Goal: Information Seeking & Learning: Find specific fact

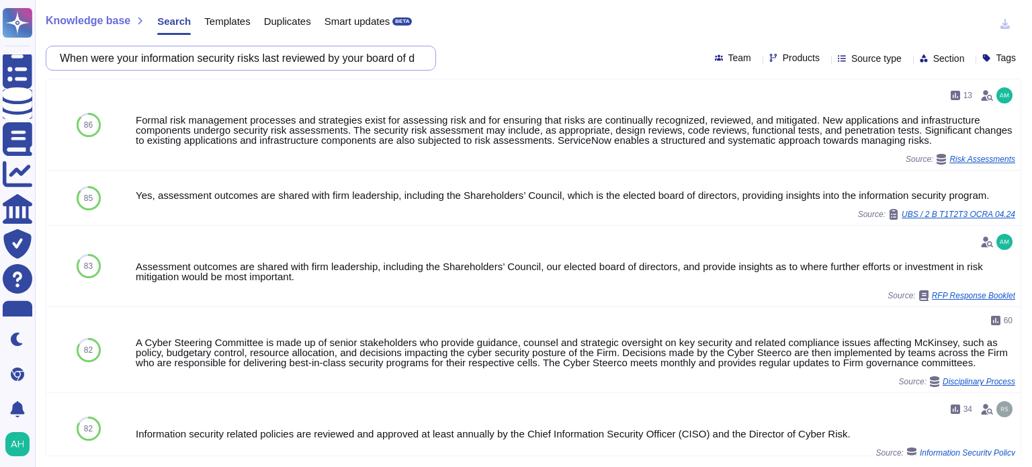
click at [365, 64] on input "When were your information security risks last reviewed by your board of direct…" at bounding box center [237, 58] width 369 height 24
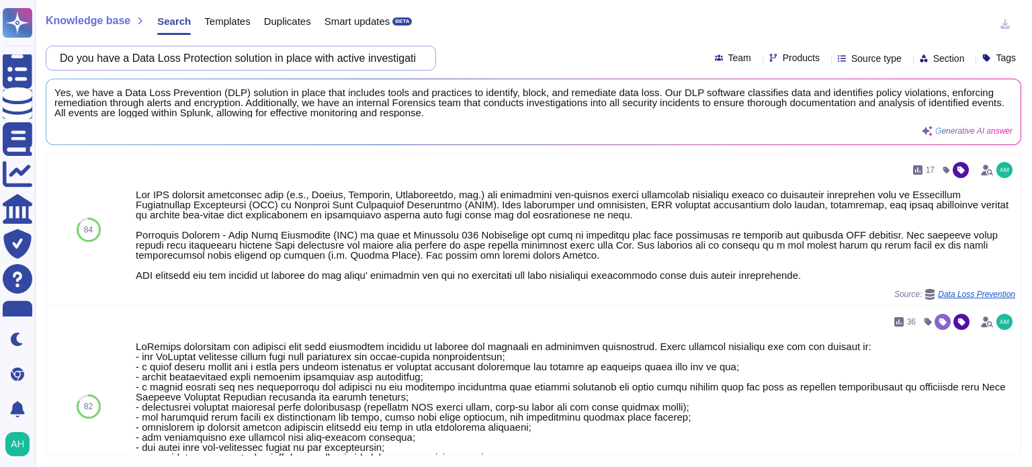
click at [415, 56] on input "Do you have a Data Loss Protection solution in place with active investigation …" at bounding box center [237, 58] width 369 height 24
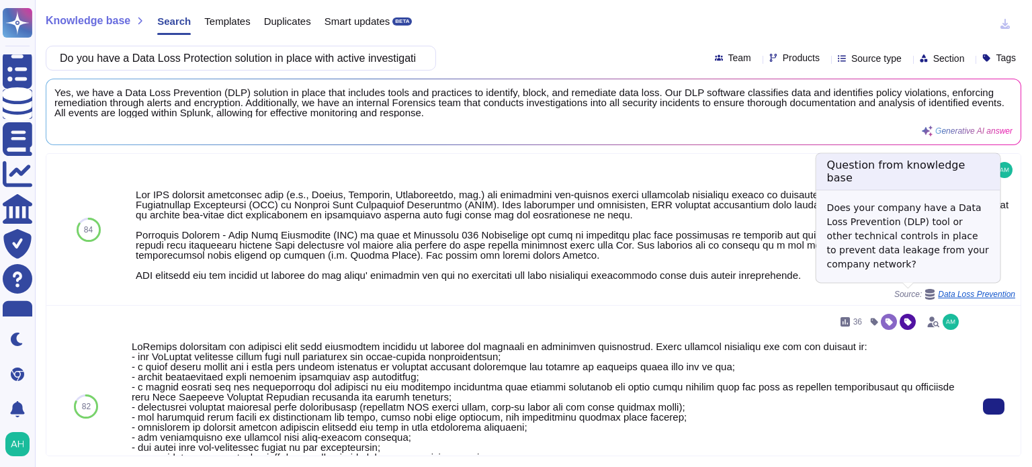
drag, startPoint x: 941, startPoint y: 296, endPoint x: 637, endPoint y: 336, distance: 306.4
click at [637, 336] on div "36 Source: Data Loss Prevention" at bounding box center [547, 406] width 830 height 191
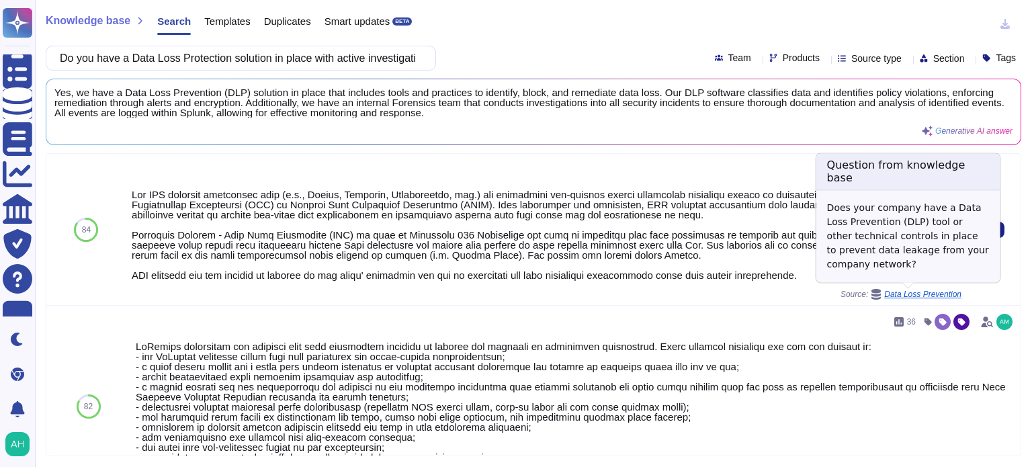
click at [933, 295] on span "Data Loss Prevention" at bounding box center [922, 294] width 77 height 8
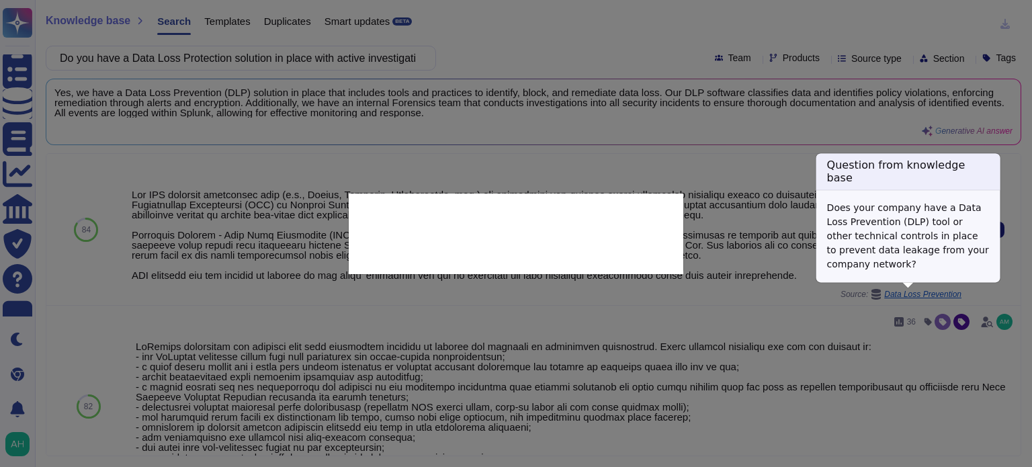
type textarea "Does your company have a Data Loss Prevention (DLP) tool or other technical con…"
type textarea "The DLP software classifies data (e.g., Public, Internal, Confidential, etc.) a…"
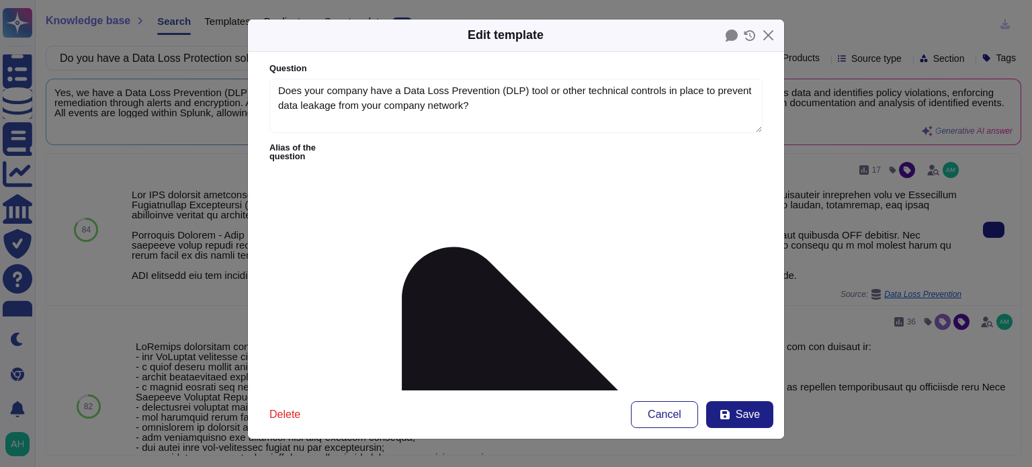
type textarea "Does your company have a Data Loss Prevention (DLP) tool or other technical con…"
type textarea "The DLP software classifies data (e.g., Public, Internal, Confidential, etc.) a…"
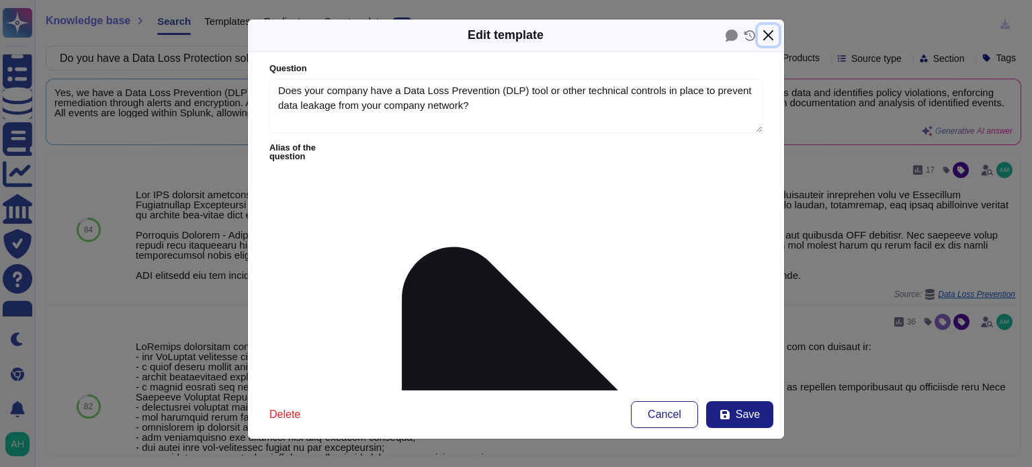
click at [763, 35] on button "Close" at bounding box center [768, 35] width 21 height 21
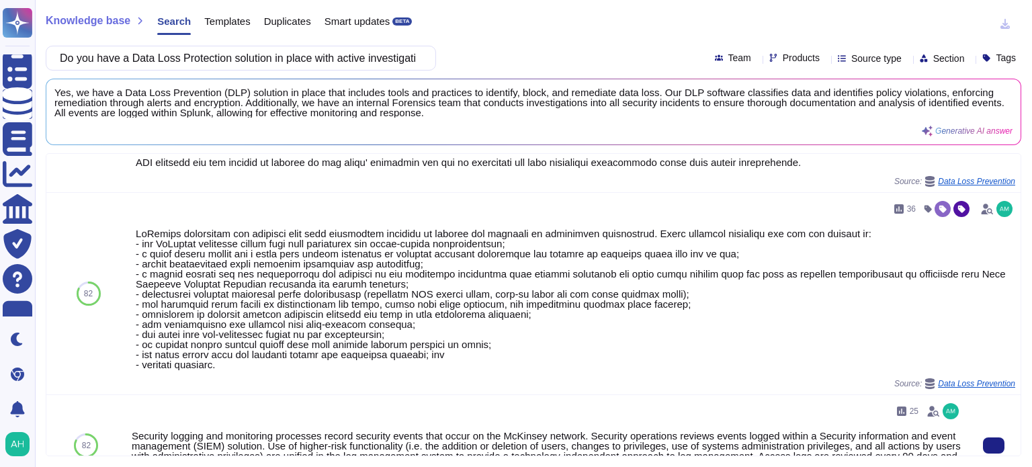
scroll to position [134, 0]
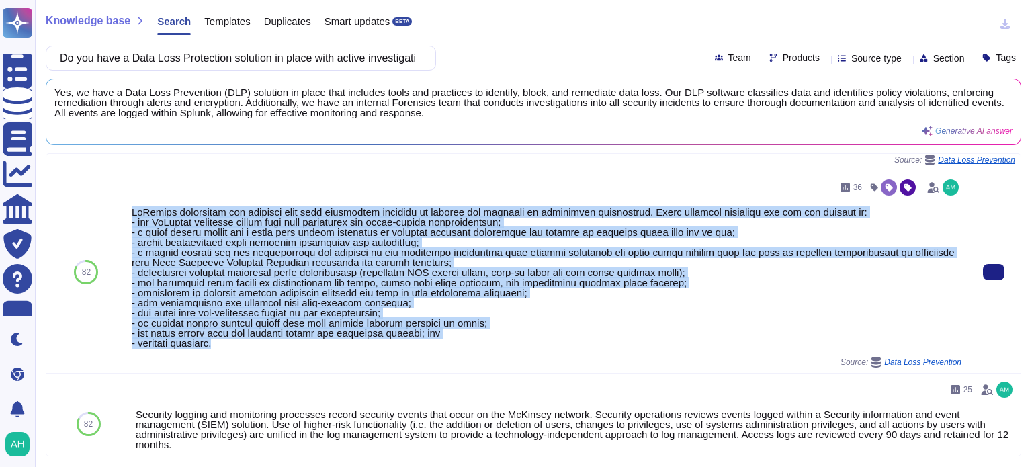
drag, startPoint x: 130, startPoint y: 208, endPoint x: 230, endPoint y: 346, distance: 170.3
click at [230, 346] on div "36 Source: Data Loss Prevention" at bounding box center [546, 272] width 841 height 202
copy div "McKinsey implements and enforces data loss prevention controls to protect any p…"
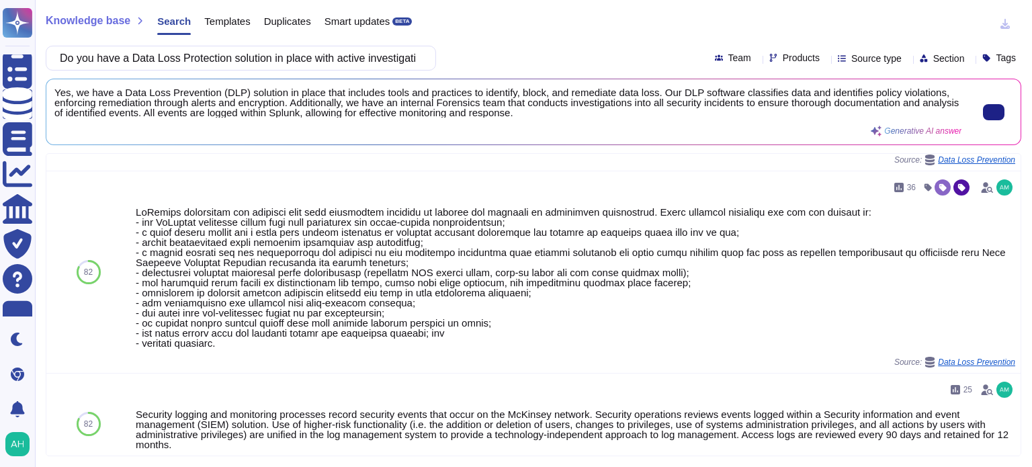
click at [393, 104] on span "Yes, we have a Data Loss Prevention (DLP) solution in place that includes tools…" at bounding box center [507, 102] width 907 height 30
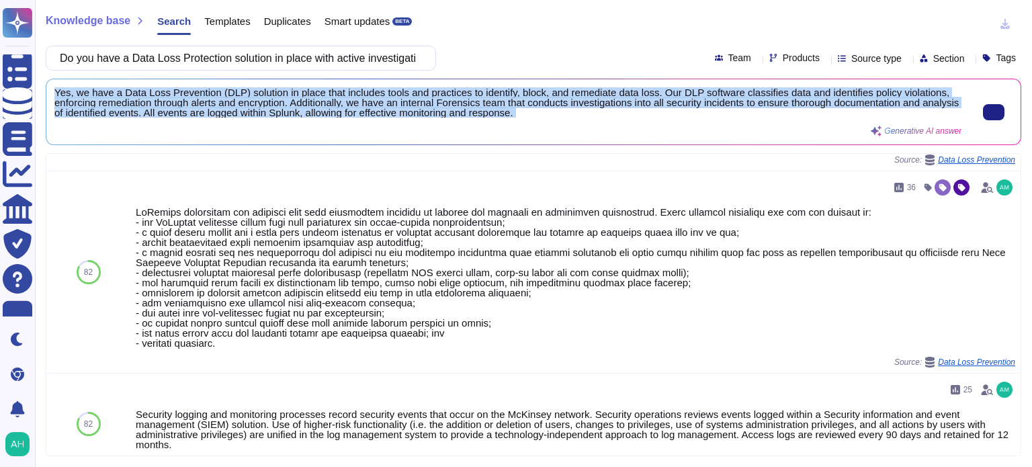
click at [393, 104] on span "Yes, we have a Data Loss Prevention (DLP) solution in place that includes tools…" at bounding box center [507, 102] width 907 height 30
drag, startPoint x: 529, startPoint y: 109, endPoint x: 491, endPoint y: 103, distance: 38.7
click at [489, 103] on span "Yes, we have a Data Loss Prevention (DLP) solution in place that includes tools…" at bounding box center [507, 102] width 907 height 30
click at [556, 120] on div "Yes, we have a Data Loss Prevention (DLP) solution in place that includes tools…" at bounding box center [507, 111] width 907 height 49
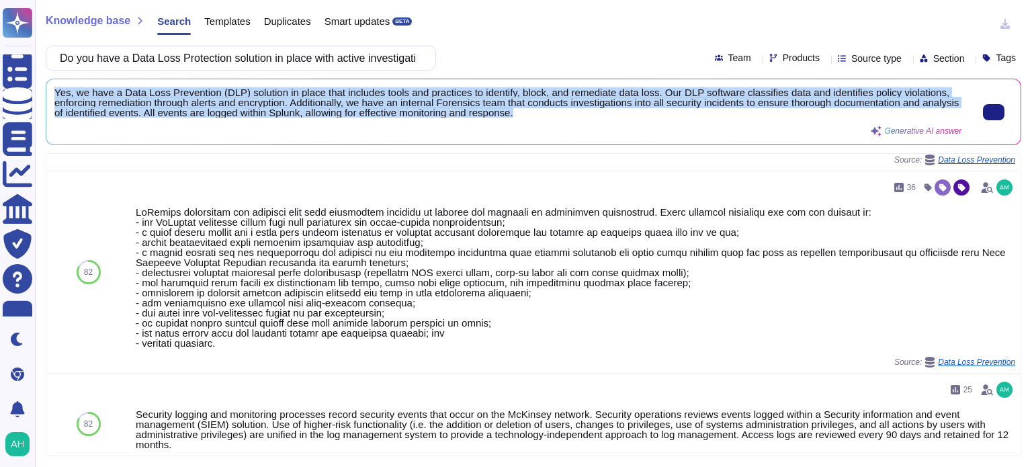
drag, startPoint x: 560, startPoint y: 116, endPoint x: 54, endPoint y: 93, distance: 505.9
click at [54, 93] on span "Yes, we have a Data Loss Prevention (DLP) solution in place that includes tools…" at bounding box center [507, 102] width 907 height 30
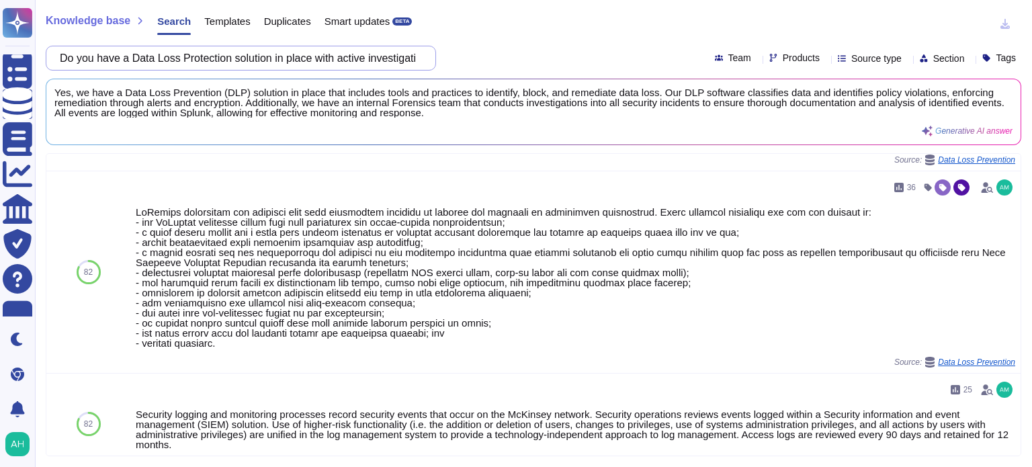
click at [160, 50] on input "Do you have a Data Loss Protection solution in place with active investigation …" at bounding box center [237, 58] width 369 height 24
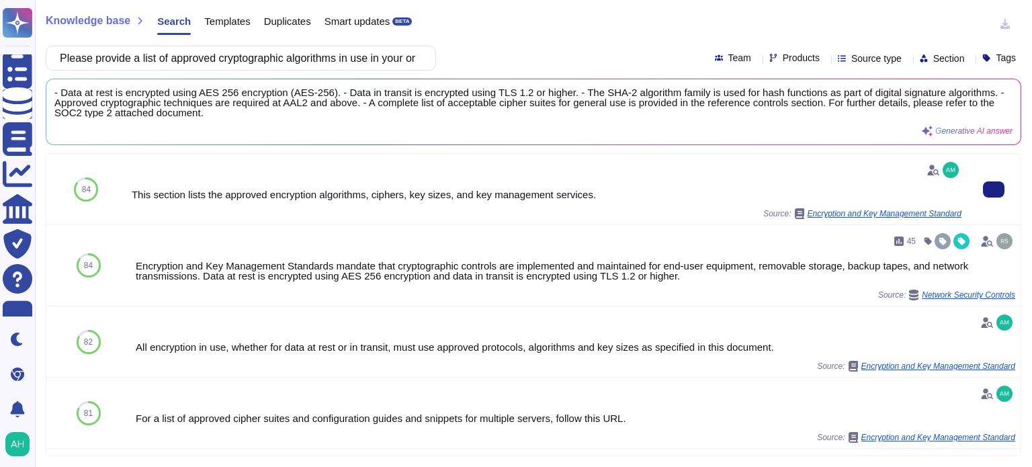
click at [347, 197] on div "This section lists the approved encryption algorithms, ciphers, key sizes, and …" at bounding box center [547, 195] width 830 height 10
click at [396, 58] on input "Please provide a list of approved cryptographic algorithms in use in your organ…" at bounding box center [237, 58] width 369 height 24
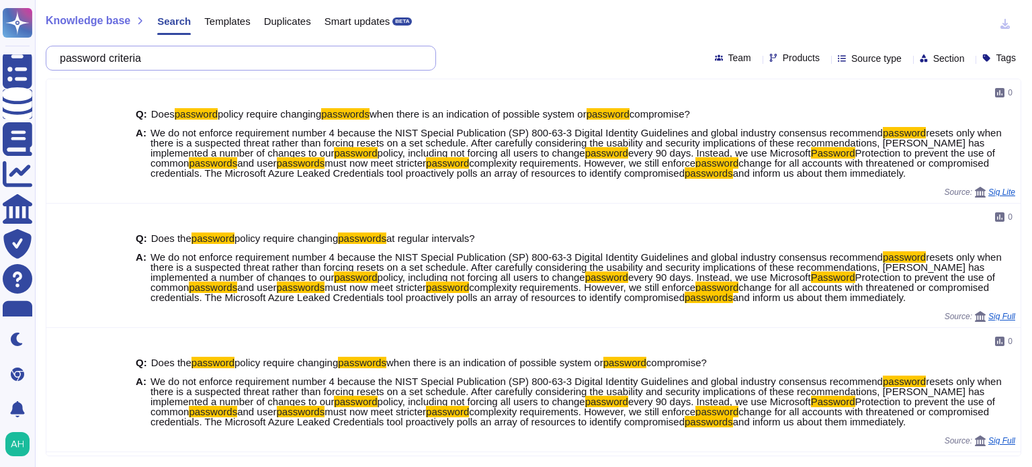
click at [374, 62] on input "password criteria" at bounding box center [237, 58] width 369 height 24
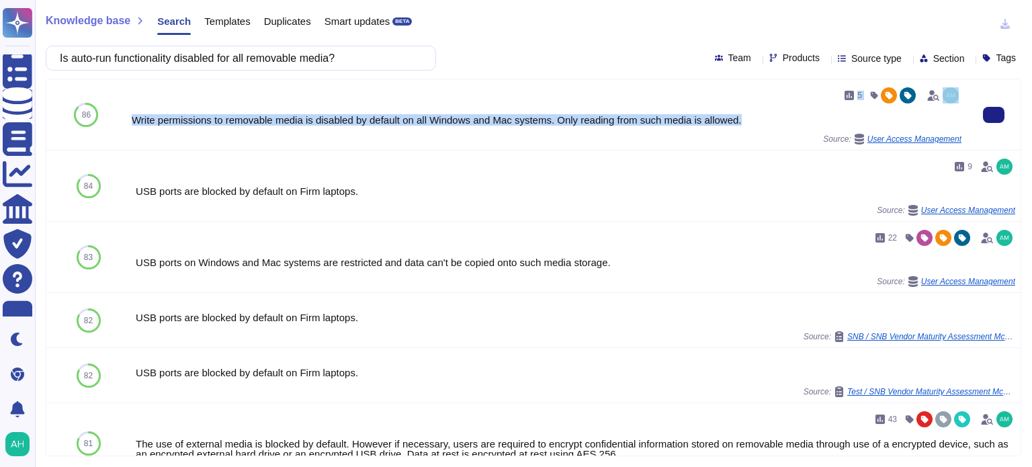
drag, startPoint x: 753, startPoint y: 116, endPoint x: 151, endPoint y: 108, distance: 602.2
click at [151, 108] on div "5 Write permissions to removable media is disabled by default on all Windows an…" at bounding box center [547, 115] width 830 height 60
copy div "5 Write permissions to removable media is disabled by default on all Windows an…"
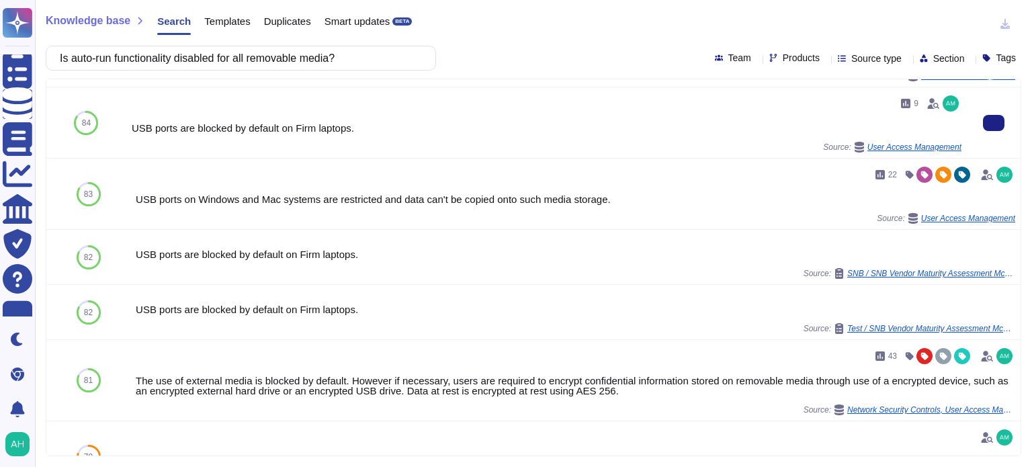
scroll to position [134, 0]
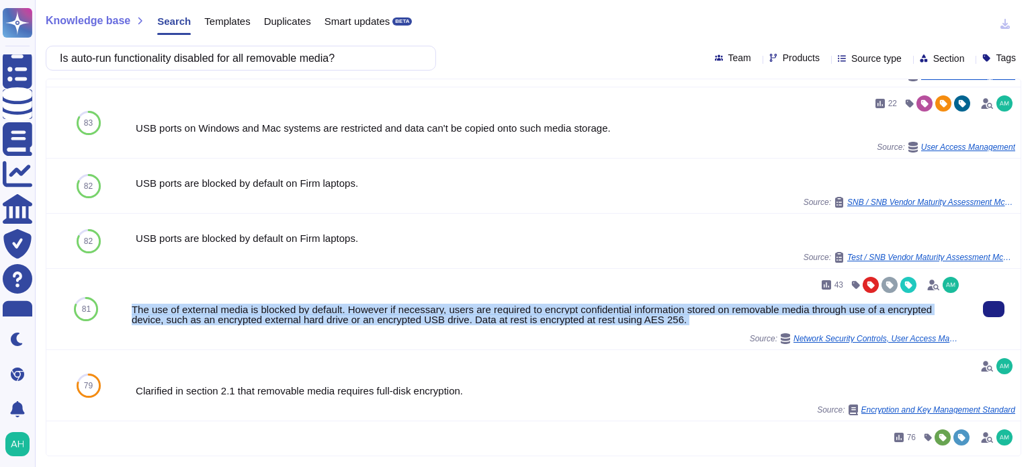
drag, startPoint x: 132, startPoint y: 309, endPoint x: 687, endPoint y: 330, distance: 555.5
click at [687, 330] on div "43 The use of external media is blocked by default. However if necessary, users…" at bounding box center [547, 309] width 830 height 70
copy div "The use of external media is blocked by default. However if necessary, users ar…"
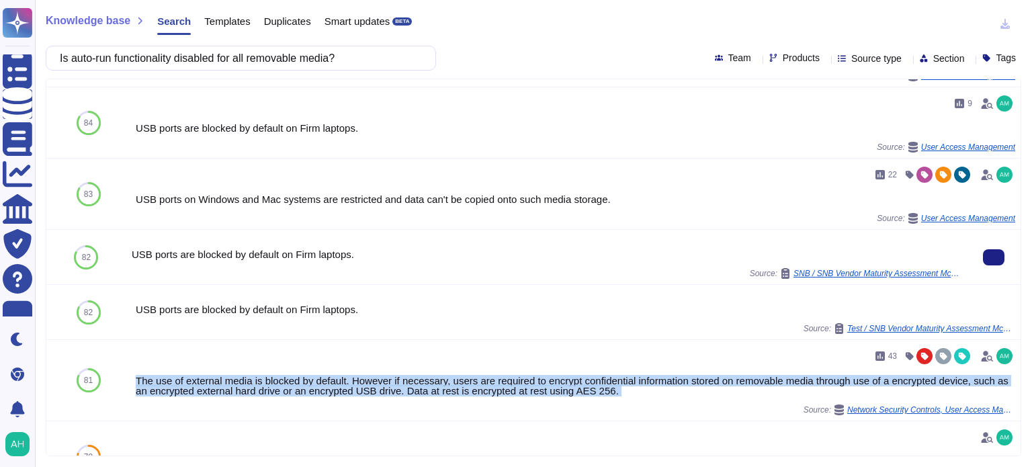
scroll to position [0, 0]
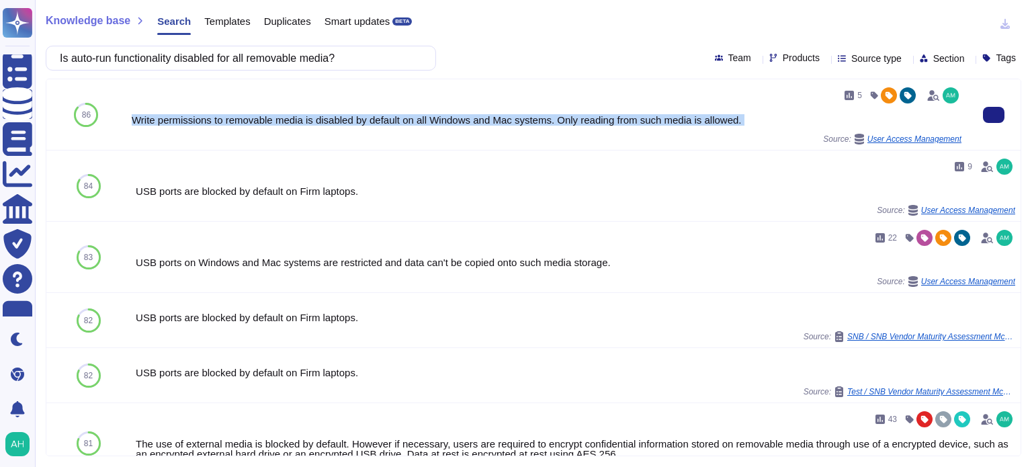
drag, startPoint x: 132, startPoint y: 117, endPoint x: 790, endPoint y: 129, distance: 658.7
click at [790, 129] on div "5 Write permissions to removable media is disabled by default on all Windows an…" at bounding box center [547, 115] width 830 height 60
copy div "Write permissions to removable media is disabled by default on all Windows and …"
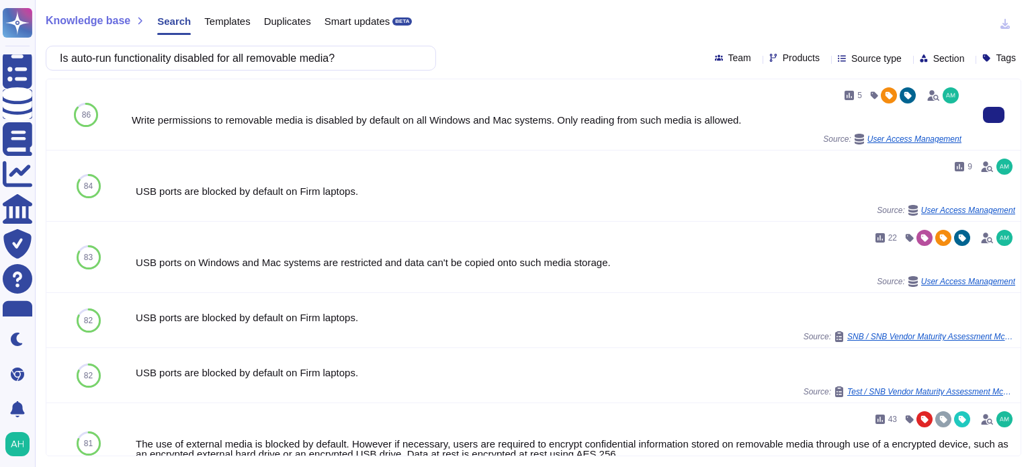
click at [569, 144] on div "Source: User Access Management" at bounding box center [547, 139] width 830 height 11
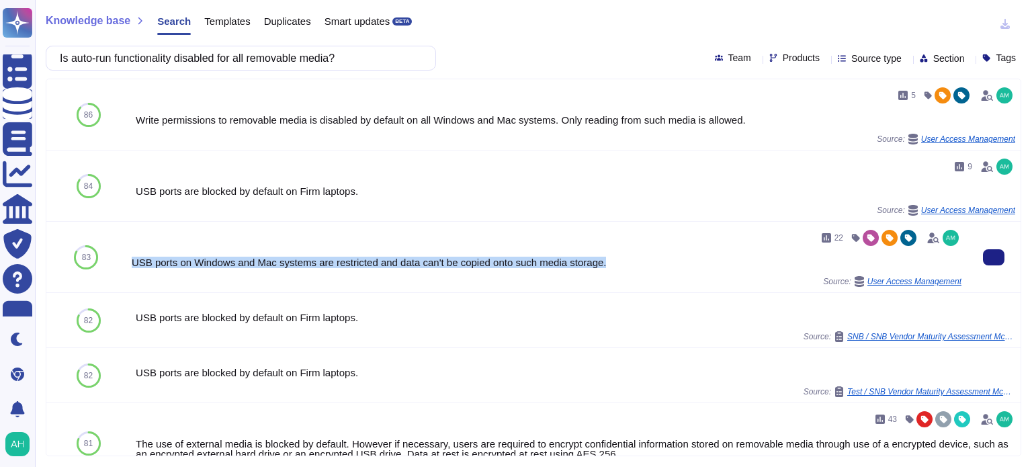
drag, startPoint x: 610, startPoint y: 261, endPoint x: 132, endPoint y: 263, distance: 477.8
click at [132, 263] on div "USB ports on Windows and Mac systems are restricted and data can't be copied on…" at bounding box center [547, 262] width 830 height 10
copy div "USB ports on Windows and Mac systems are restricted and data can't be copied on…"
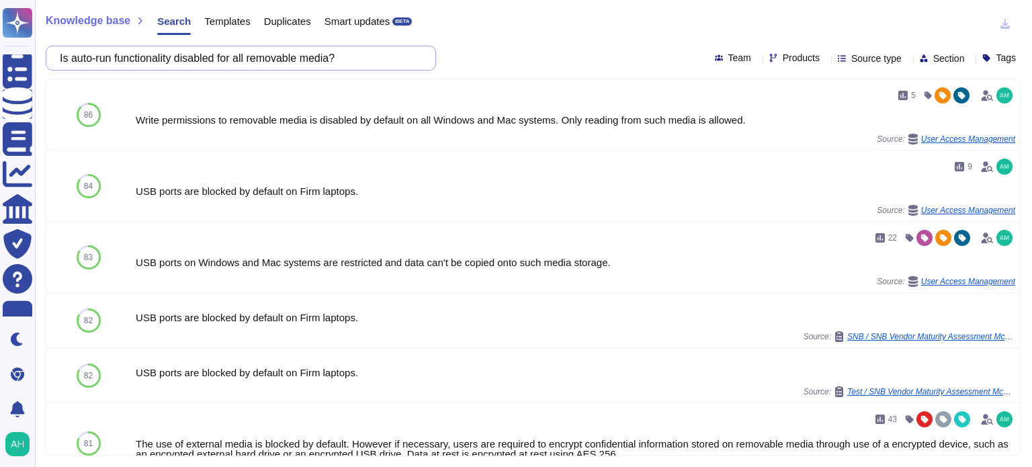
drag, startPoint x: 388, startPoint y: 55, endPoint x: 148, endPoint y: 58, distance: 239.9
click at [57, 69] on div "Is auto-run functionality disabled for all removable media?" at bounding box center [241, 58] width 390 height 25
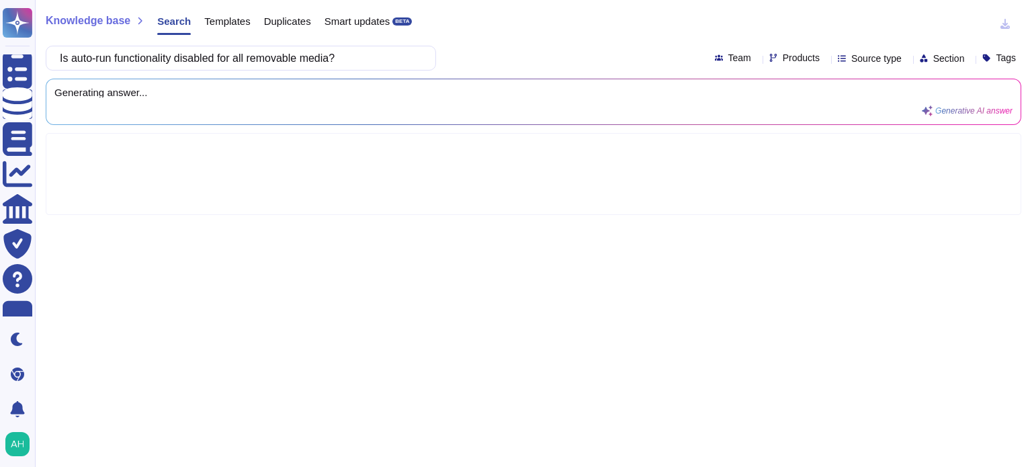
type input "Do you use a standard, hardened Standard Operating Environment (SOE) build for …"
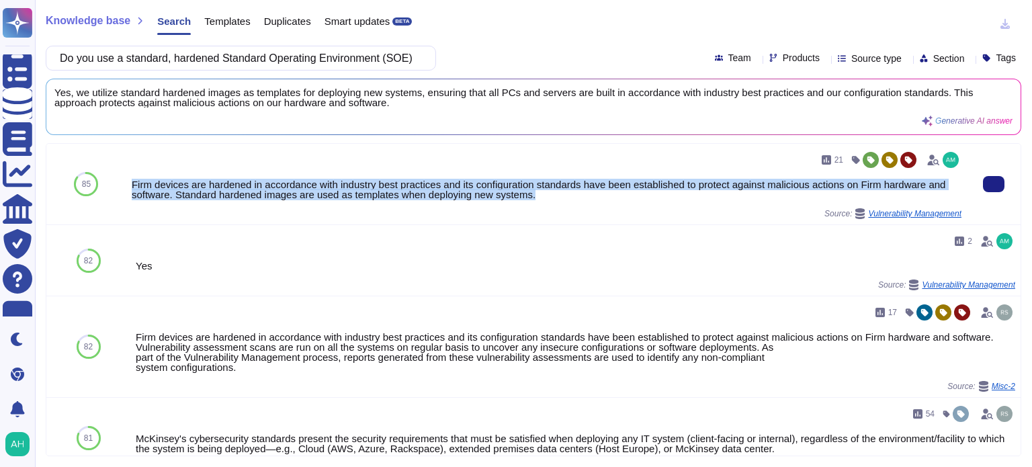
drag, startPoint x: 502, startPoint y: 196, endPoint x: 126, endPoint y: 189, distance: 375.7
click at [126, 189] on div "21 Firm devices are hardened in accordance with industry best practices and its…" at bounding box center [546, 184] width 841 height 81
copy div "Firm devices are hardened in accordance with industry best practices and its co…"
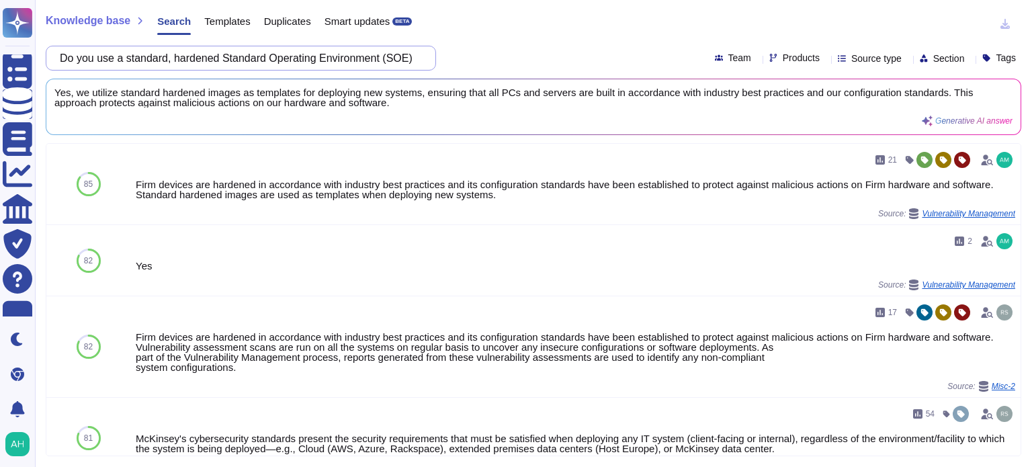
click at [397, 61] on input "Do you use a standard, hardened Standard Operating Environment (SOE) build for …" at bounding box center [237, 58] width 369 height 24
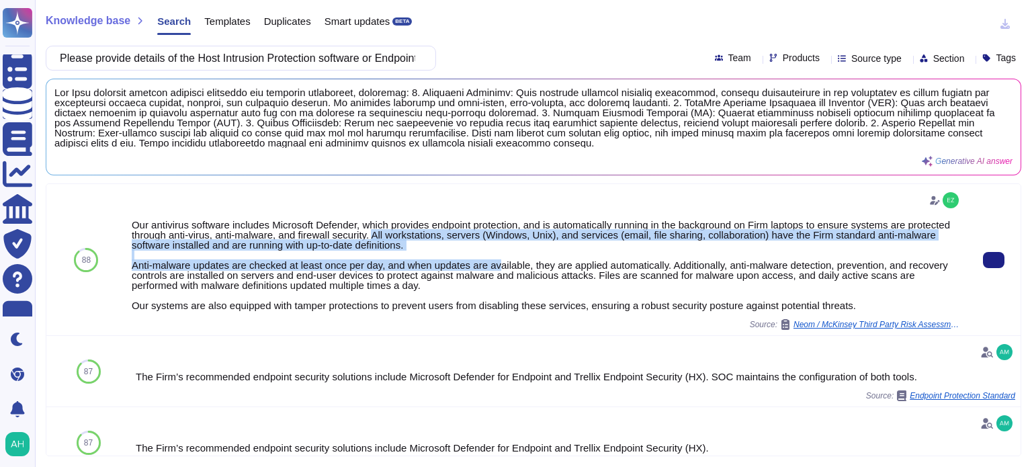
drag, startPoint x: 420, startPoint y: 234, endPoint x: 495, endPoint y: 259, distance: 79.5
click at [495, 259] on div "Our antivirus software includes Microsoft Defender, which provides endpoint pro…" at bounding box center [547, 265] width 830 height 91
click at [521, 249] on div "Our antivirus software includes Microsoft Defender, which provides endpoint pro…" at bounding box center [547, 265] width 830 height 91
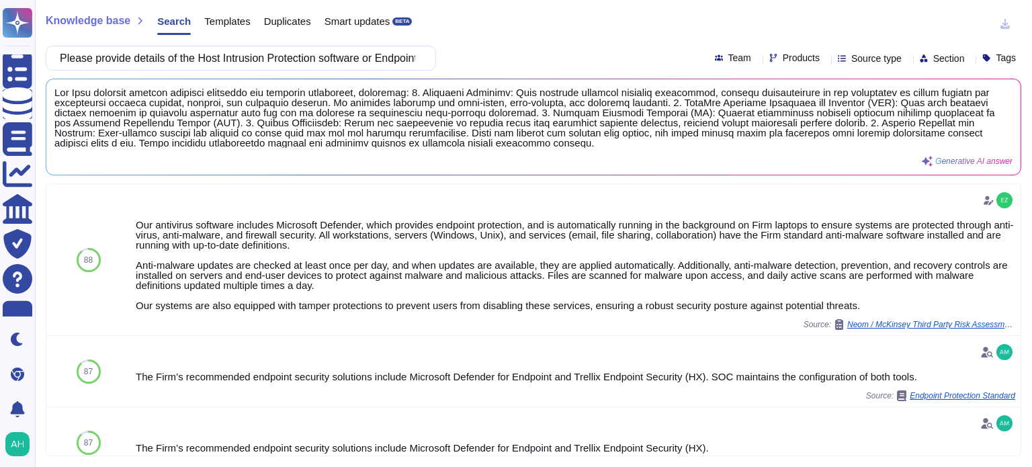
click at [310, 44] on div "Knowledge base Search Templates Duplicates Smart updates BETA Please provide de…" at bounding box center [533, 233] width 997 height 467
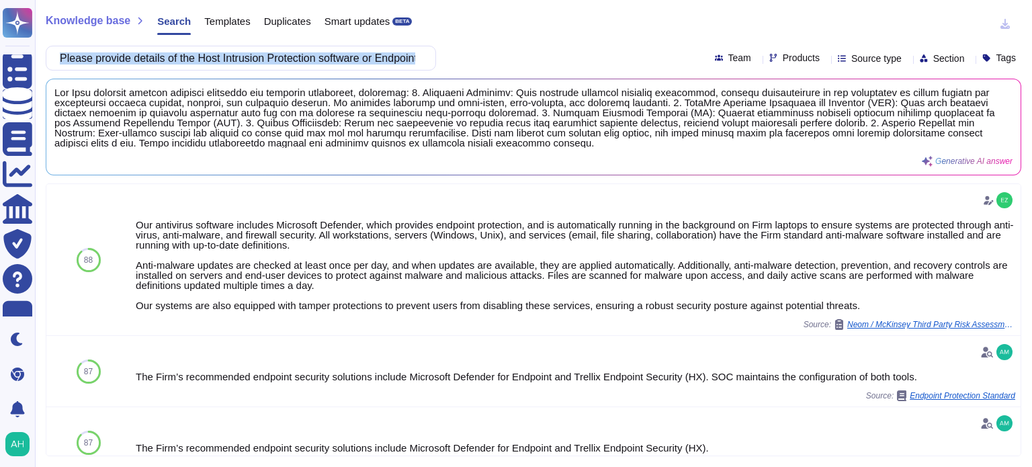
click at [310, 44] on div "Knowledge base Search Templates Duplicates Smart updates BETA Please provide de…" at bounding box center [533, 233] width 997 height 467
click at [247, 61] on input "Please provide details of the Host Intrusion Protection software or Endpoint De…" at bounding box center [237, 58] width 369 height 24
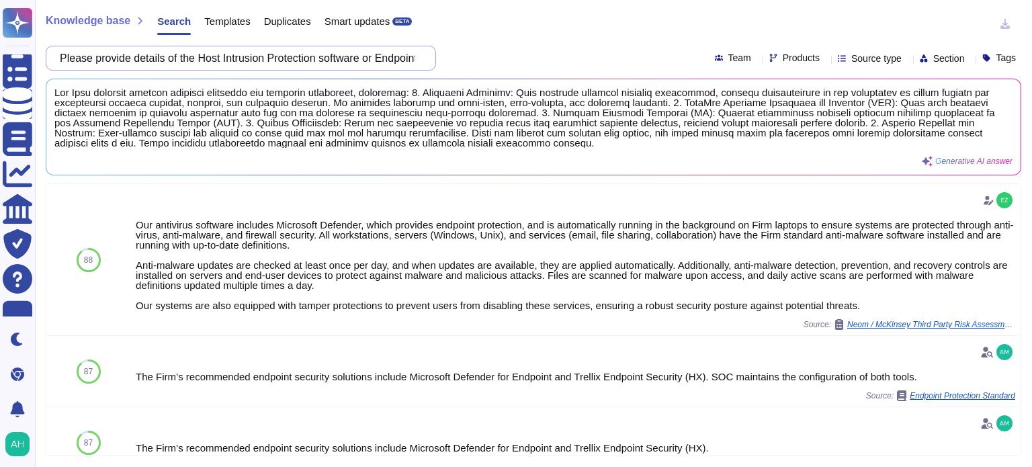
click at [247, 61] on input "Please provide details of the Host Intrusion Protection software or Endpoint De…" at bounding box center [237, 58] width 369 height 24
click at [227, 57] on input "Please provide details of the Host Intrusion Protection software or Endpoint De…" at bounding box center [237, 58] width 369 height 24
click at [235, 55] on input "Please provide details of the Host Intrusion Protection software or Endpoint De…" at bounding box center [237, 58] width 369 height 24
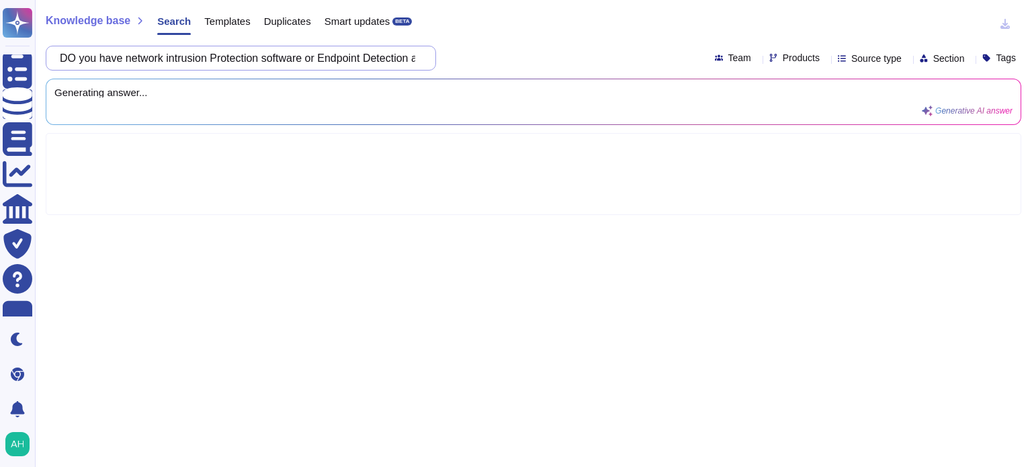
scroll to position [0, 286]
drag, startPoint x: 321, startPoint y: 58, endPoint x: 571, endPoint y: 54, distance: 249.3
click at [571, 54] on div "DO you have network intrusion Protection software or Endpoint Detection and Res…" at bounding box center [534, 58] width 976 height 25
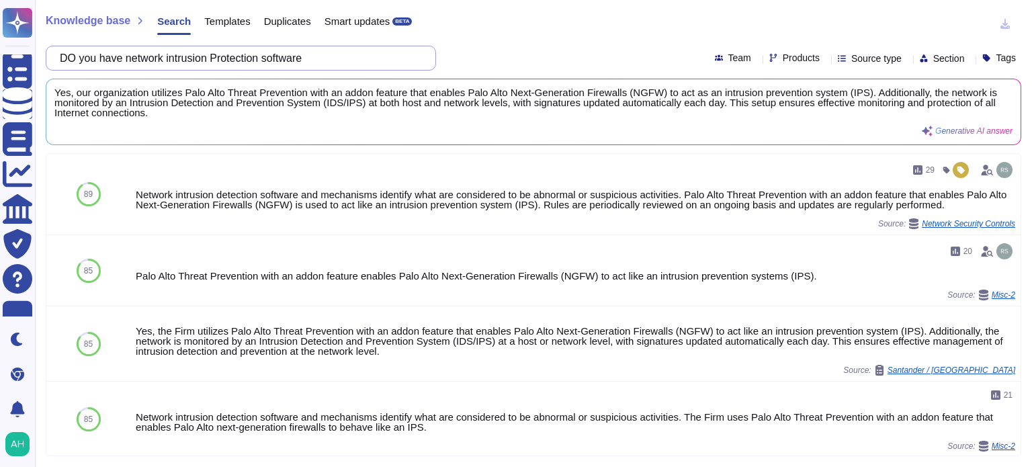
drag, startPoint x: 327, startPoint y: 48, endPoint x: 159, endPoint y: 56, distance: 168.2
click at [36, 37] on div "Knowledge base Search Templates Duplicates Smart updates BETA DO you have netwo…" at bounding box center [533, 233] width 997 height 467
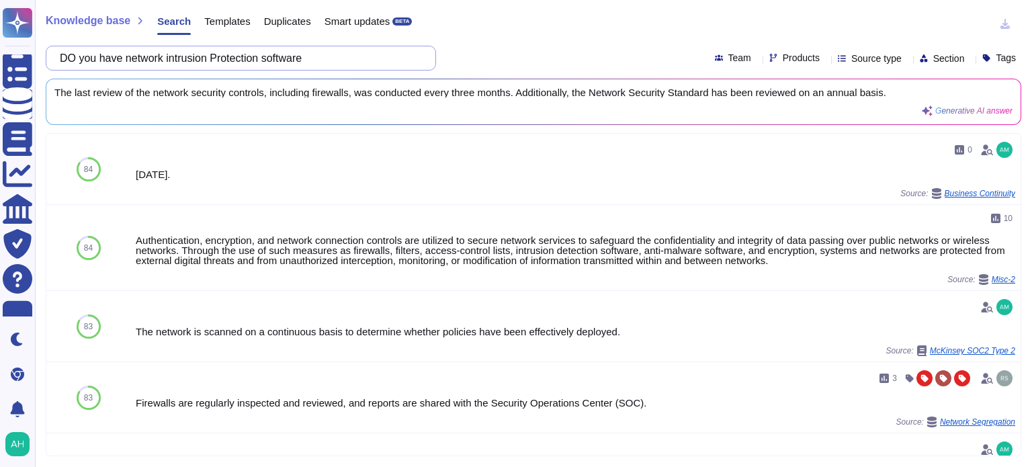
type input "When was the last time that your network security controls (such as firewall, r…"
click at [198, 50] on input "When was the last time that your network security controls (such as firewall, r…" at bounding box center [237, 58] width 369 height 24
